Goal: Transaction & Acquisition: Obtain resource

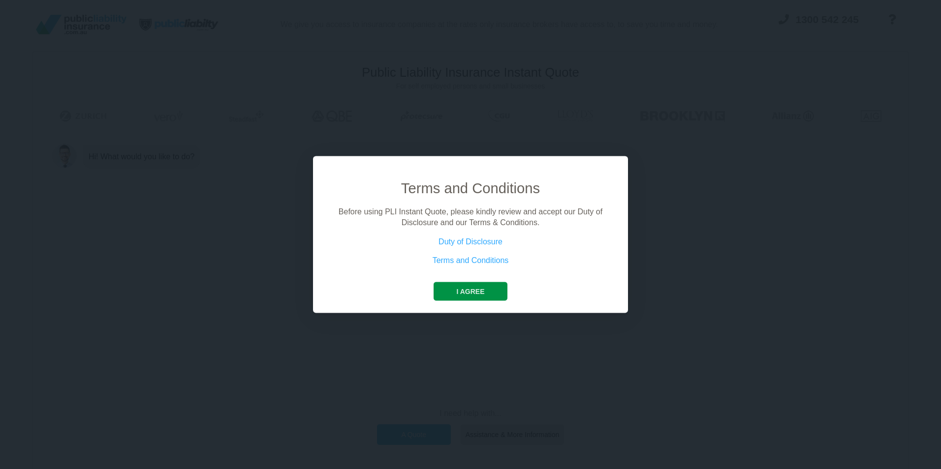
click at [473, 289] on button "I agree" at bounding box center [470, 291] width 73 height 19
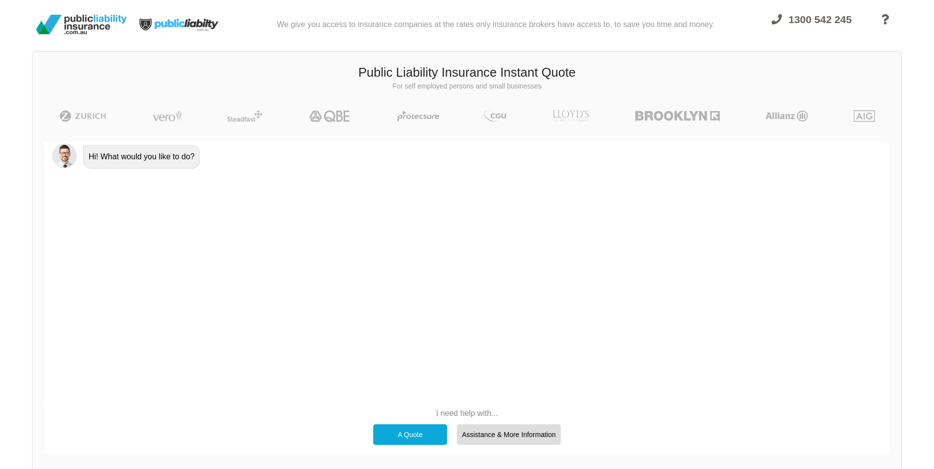
click at [433, 432] on div "A Quote" at bounding box center [410, 435] width 74 height 21
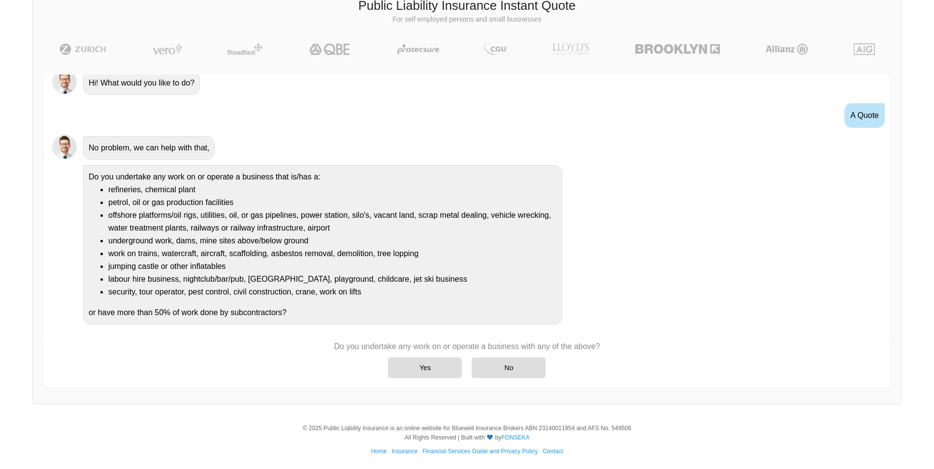
scroll to position [68, 0]
click at [423, 362] on div "Yes" at bounding box center [425, 367] width 74 height 21
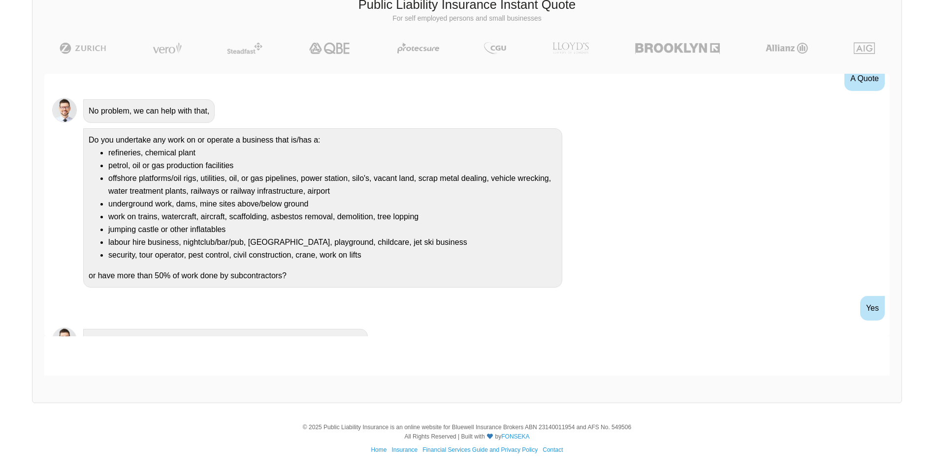
scroll to position [91, 0]
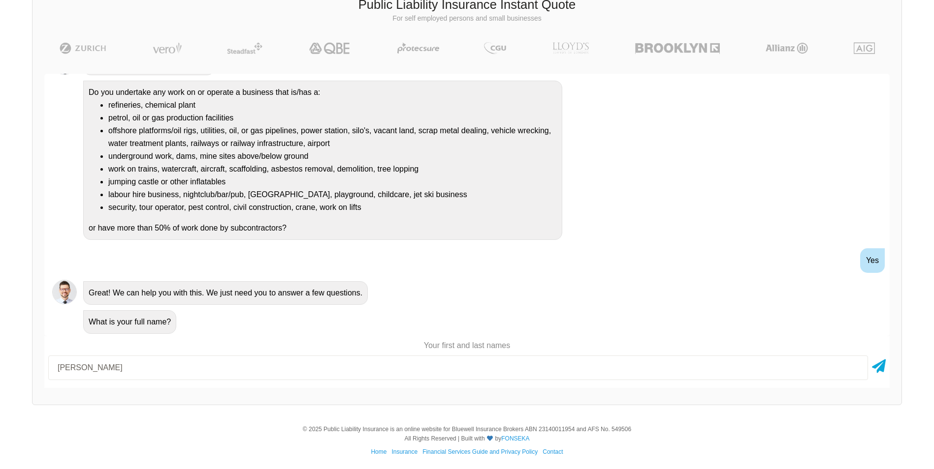
type input "[PERSON_NAME]"
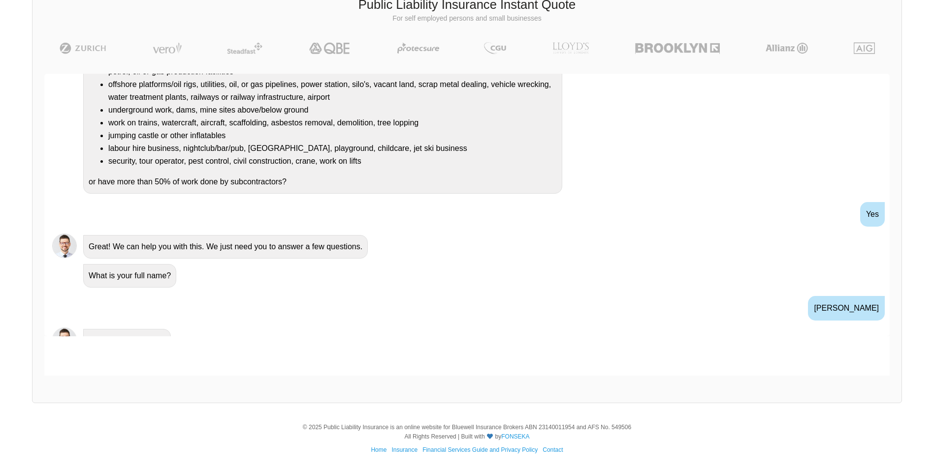
scroll to position [214, 0]
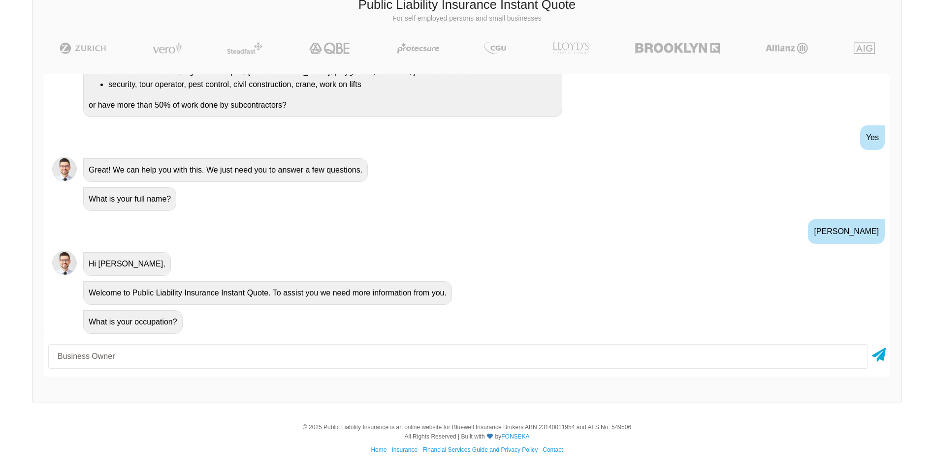
type input "Business Owner"
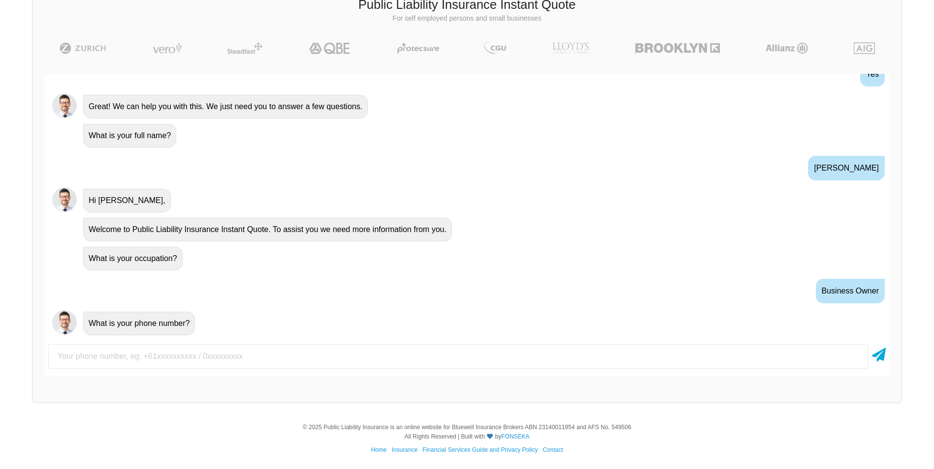
scroll to position [279, 0]
type input "0475887056"
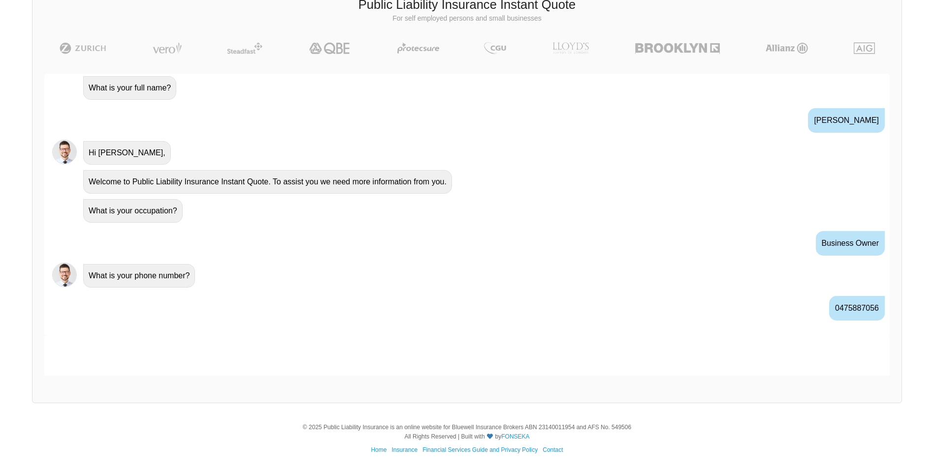
scroll to position [343, 0]
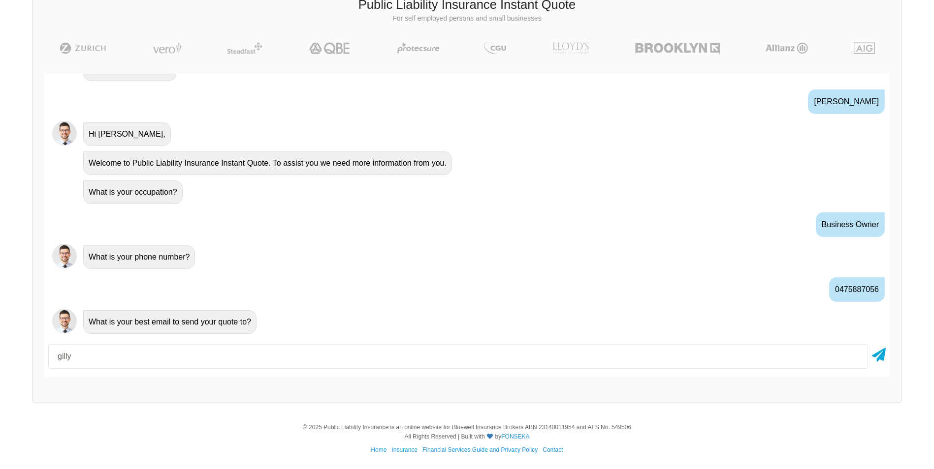
type input "[EMAIL_ADDRESS][DOMAIN_NAME]"
click at [501, 434] on link "FONSEKA" at bounding box center [515, 437] width 28 height 7
click at [243, 356] on input "[EMAIL_ADDRESS][DOMAIN_NAME]" at bounding box center [457, 356] width 819 height 25
click at [881, 356] on icon at bounding box center [879, 353] width 14 height 18
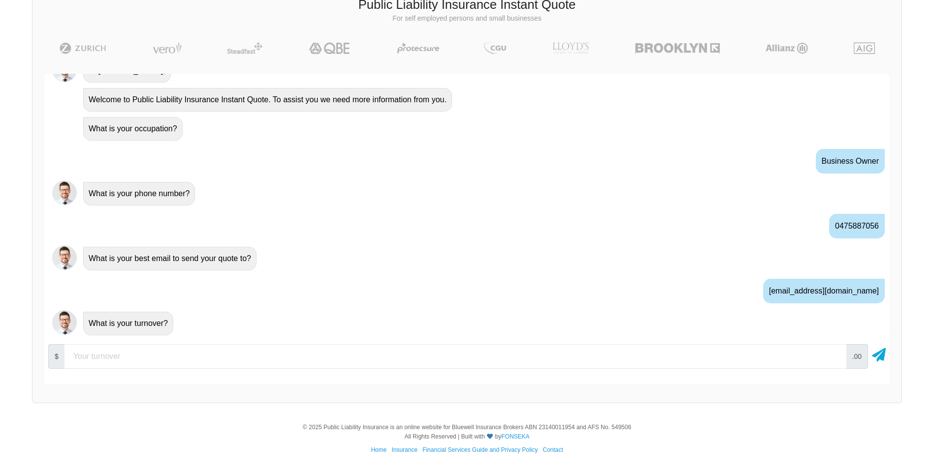
scroll to position [408, 0]
click at [95, 363] on input "number" at bounding box center [454, 356] width 781 height 25
type input "30000"
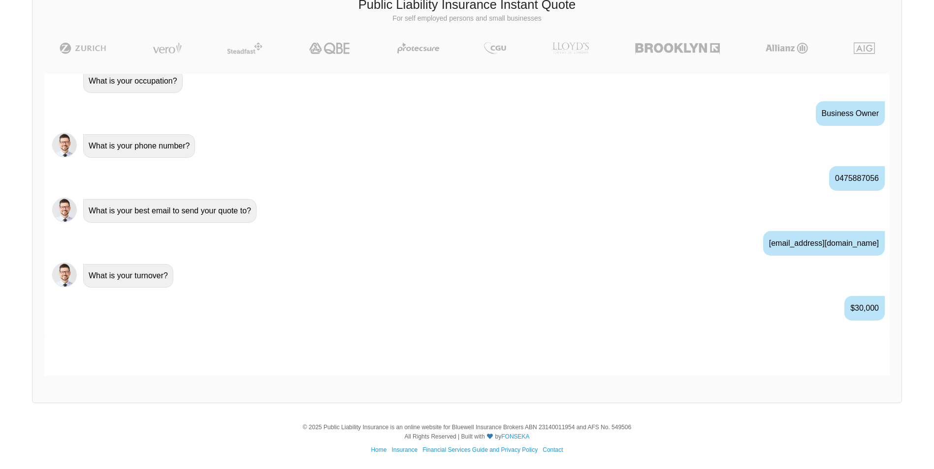
scroll to position [473, 0]
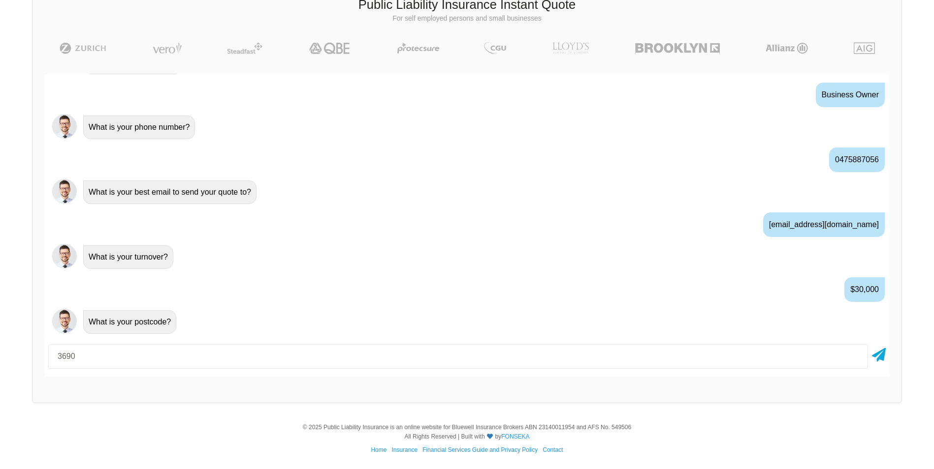
type input "3690"
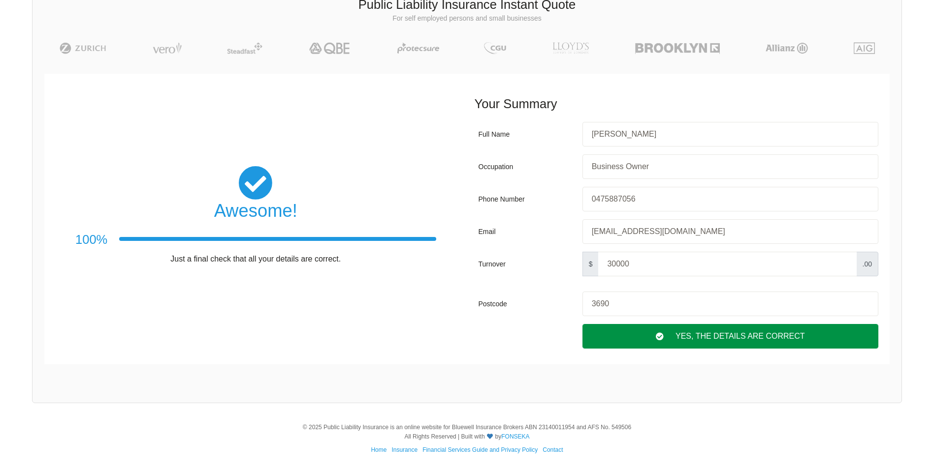
click at [721, 333] on div "Yes, The Details are correct" at bounding box center [730, 336] width 296 height 25
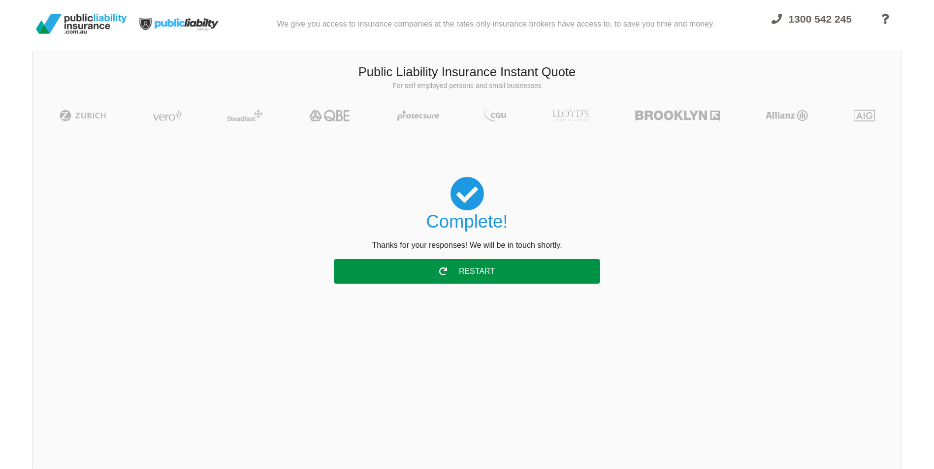
scroll to position [0, 0]
